Goal: Transaction & Acquisition: Obtain resource

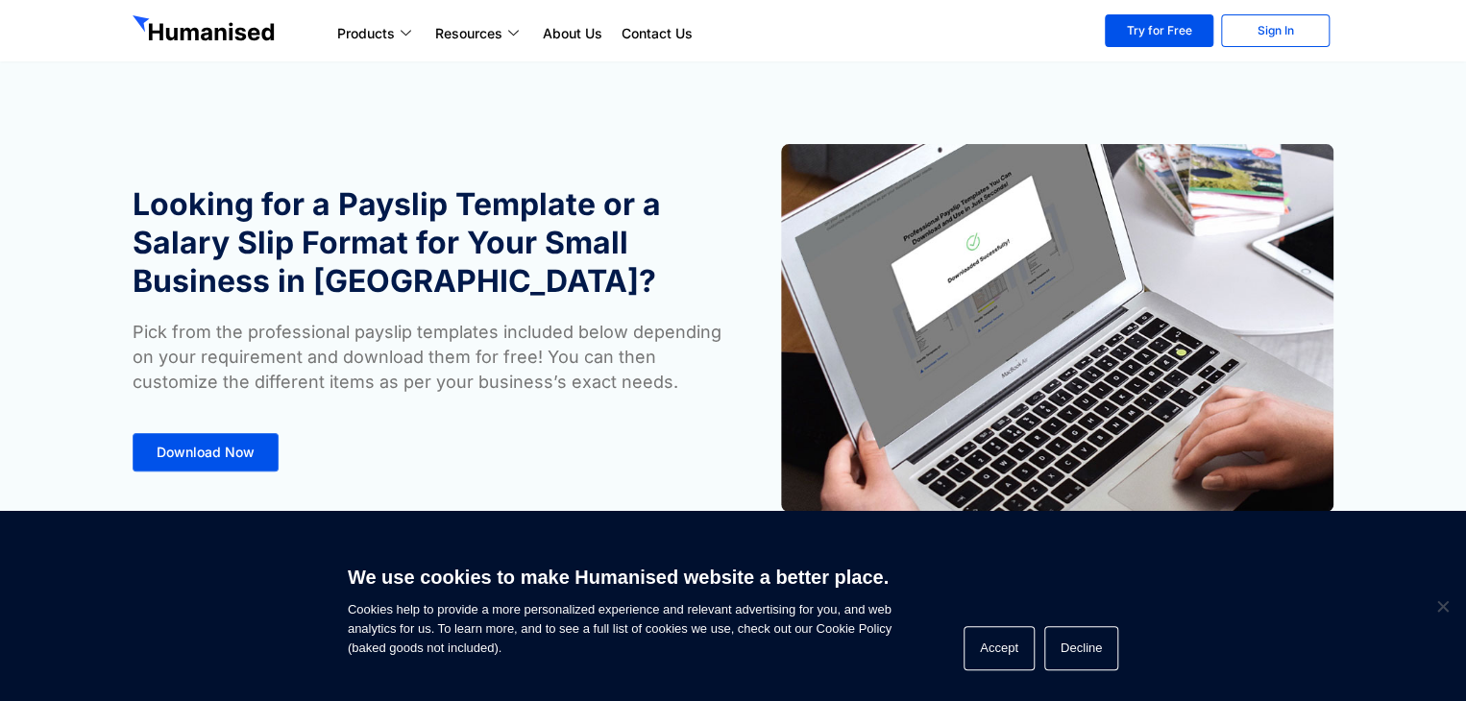
click at [1463, 487] on section "Looking for a Payslip Template or a Salary Slip Format for Your Small Business …" at bounding box center [733, 299] width 1466 height 599
click at [1464, 406] on section "Looking for a Payslip Template or a Salary Slip Format for Your Small Business …" at bounding box center [733, 299] width 1466 height 599
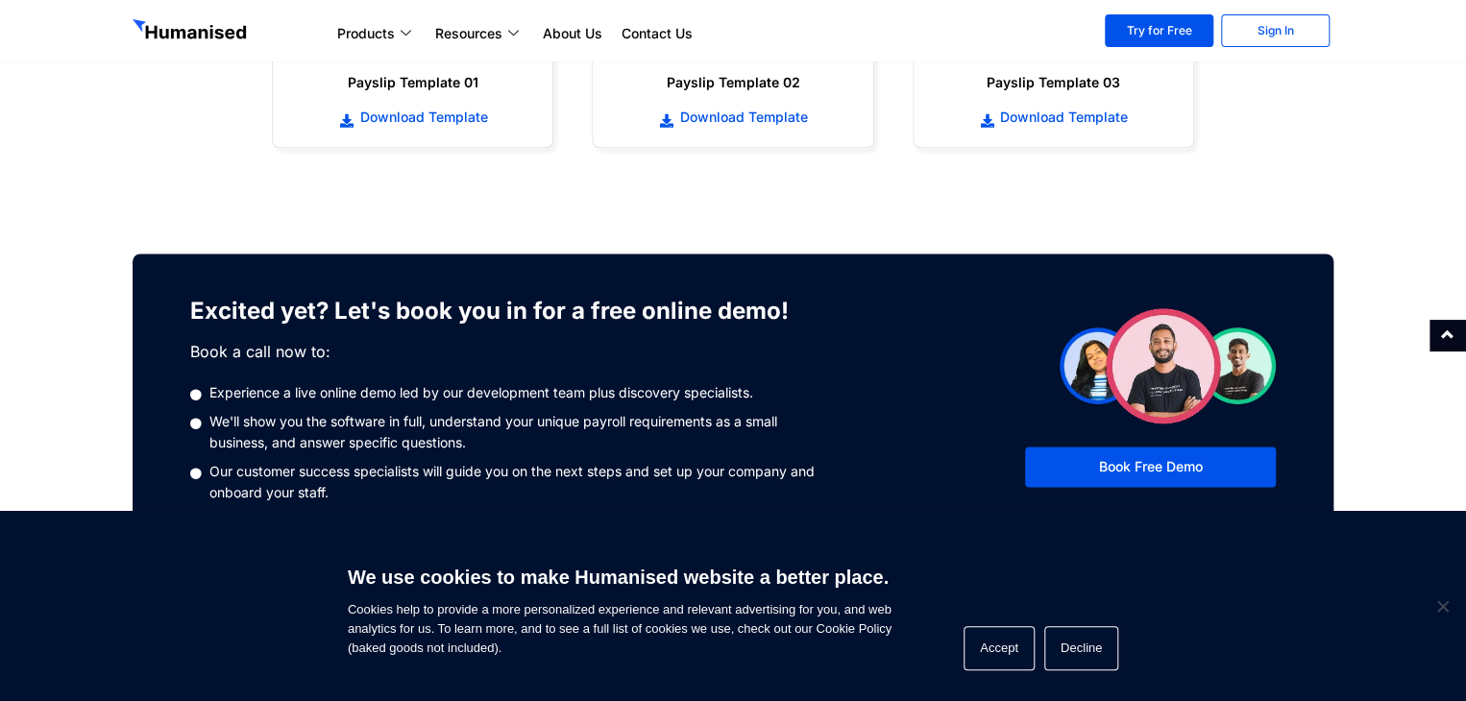
scroll to position [1541, 0]
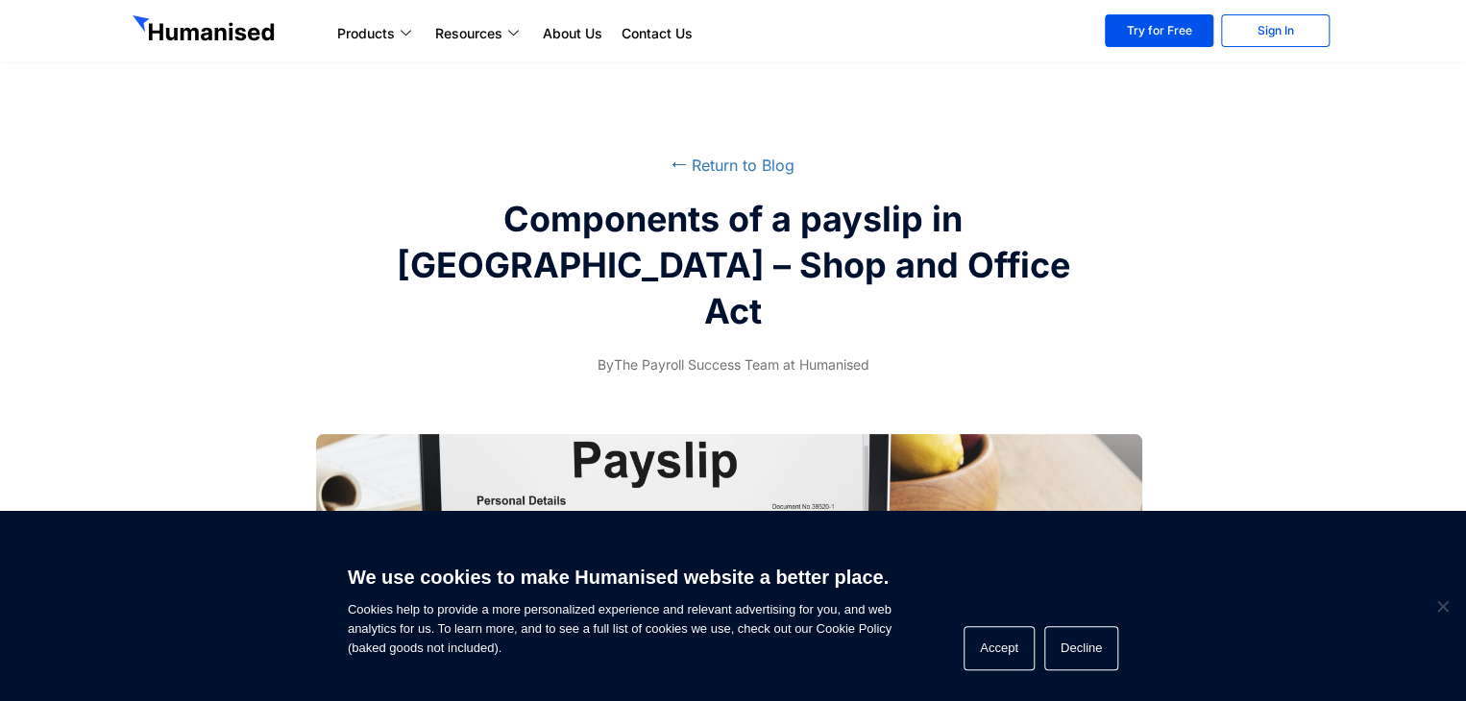
click at [1445, 609] on span "Cookie Notice" at bounding box center [1442, 606] width 19 height 19
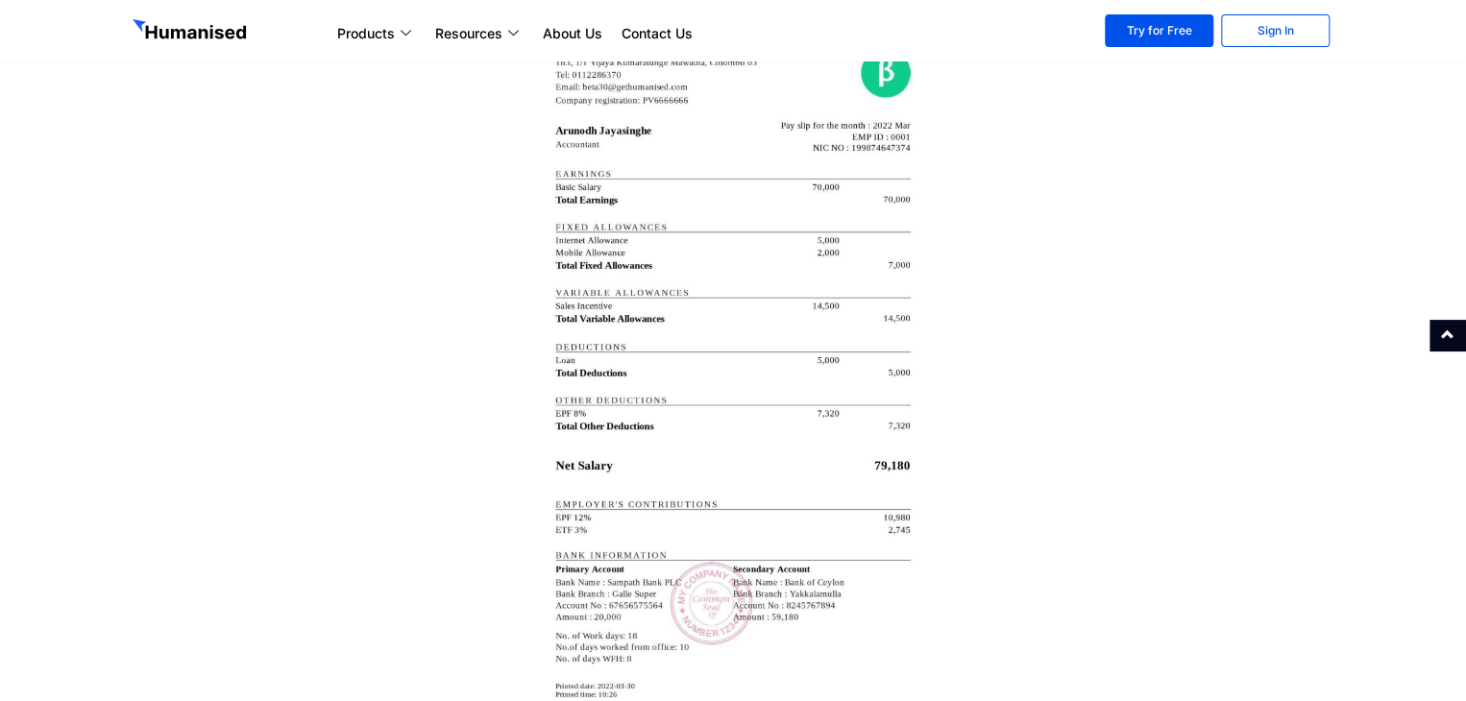
scroll to position [3473, 0]
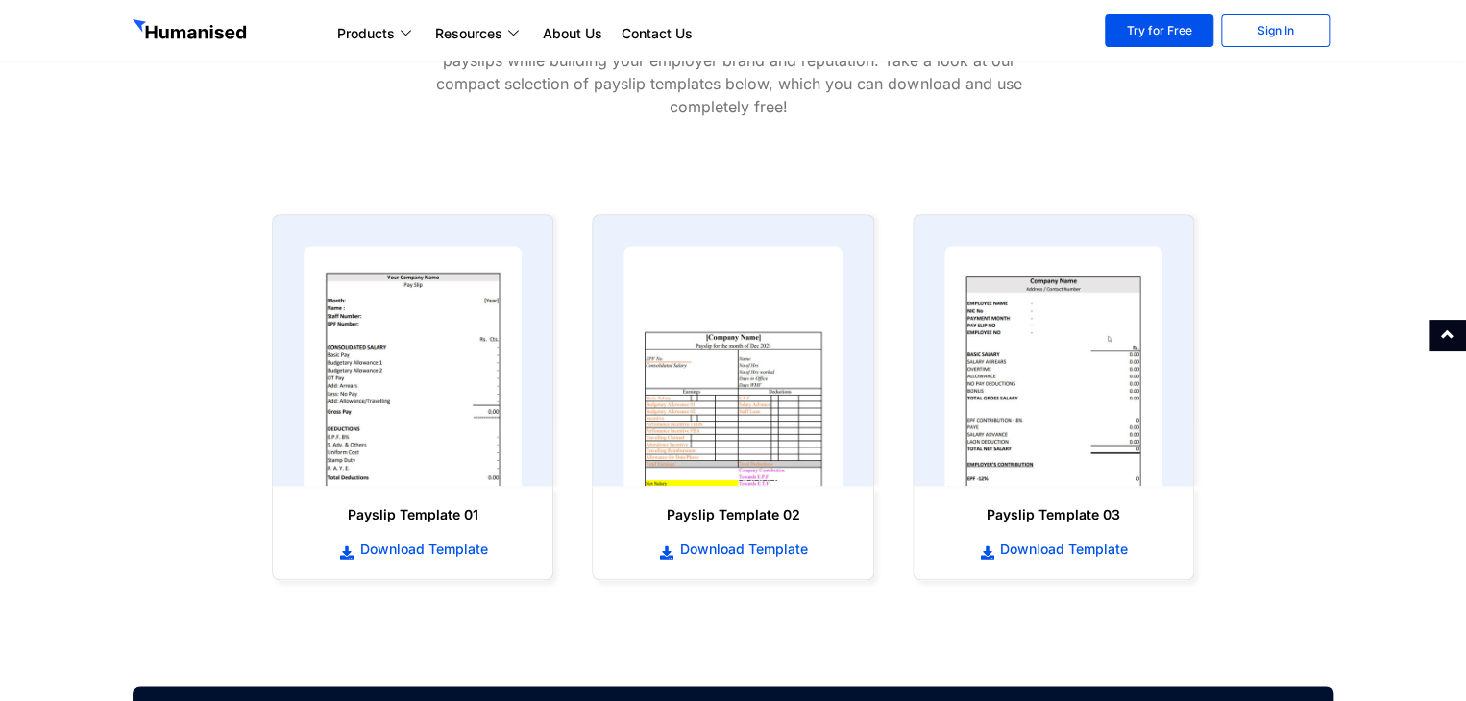
scroll to position [832, 0]
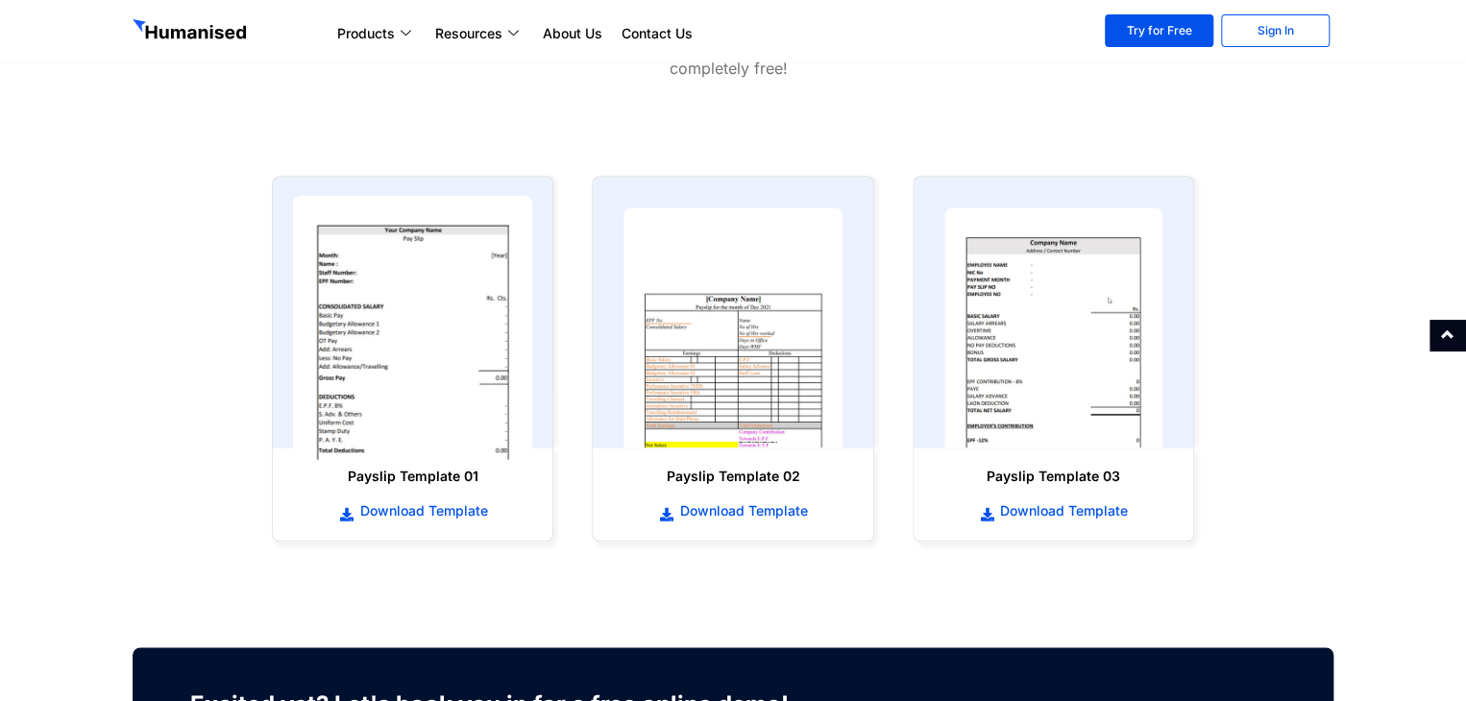
click at [452, 374] on img at bounding box center [413, 328] width 240 height 264
click at [416, 432] on img at bounding box center [413, 328] width 240 height 264
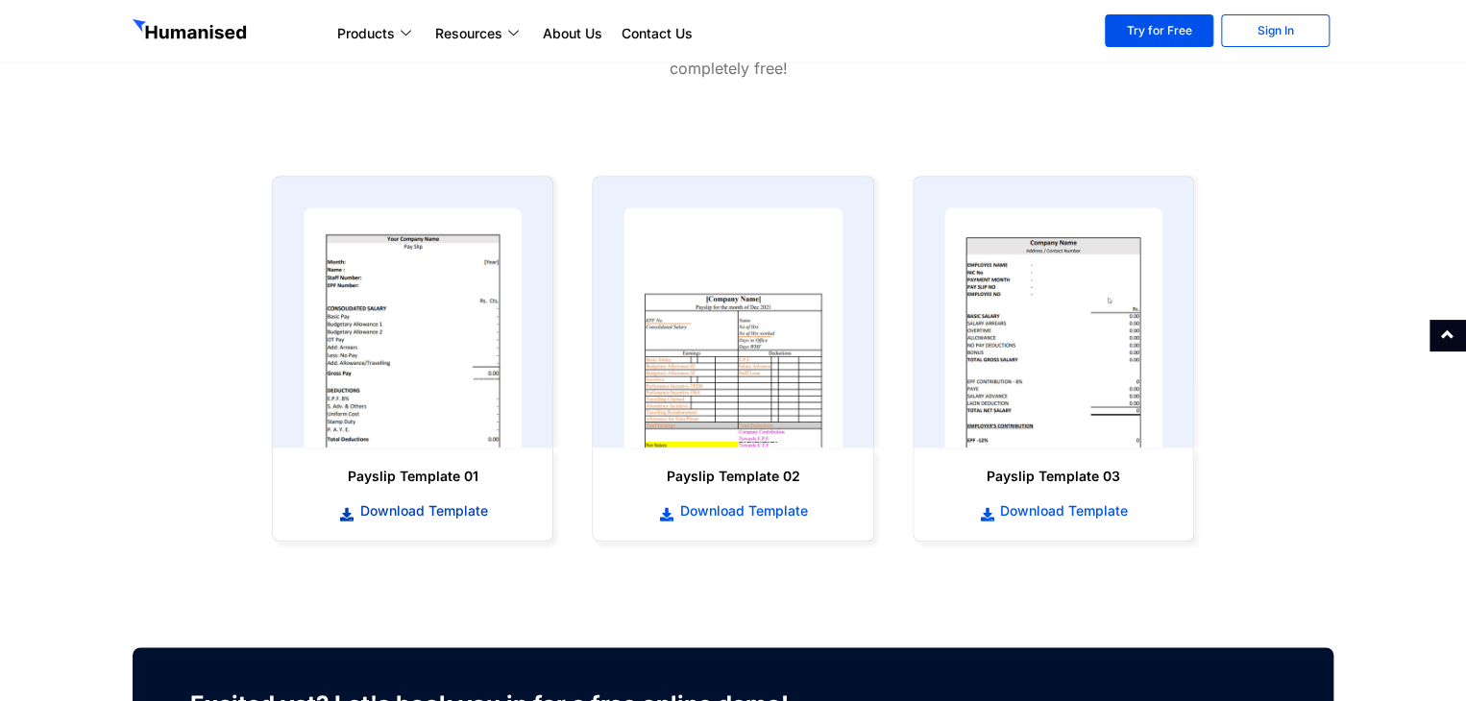
click at [373, 514] on span "Download Template" at bounding box center [421, 511] width 133 height 19
